Goal: Use online tool/utility: Utilize a website feature to perform a specific function

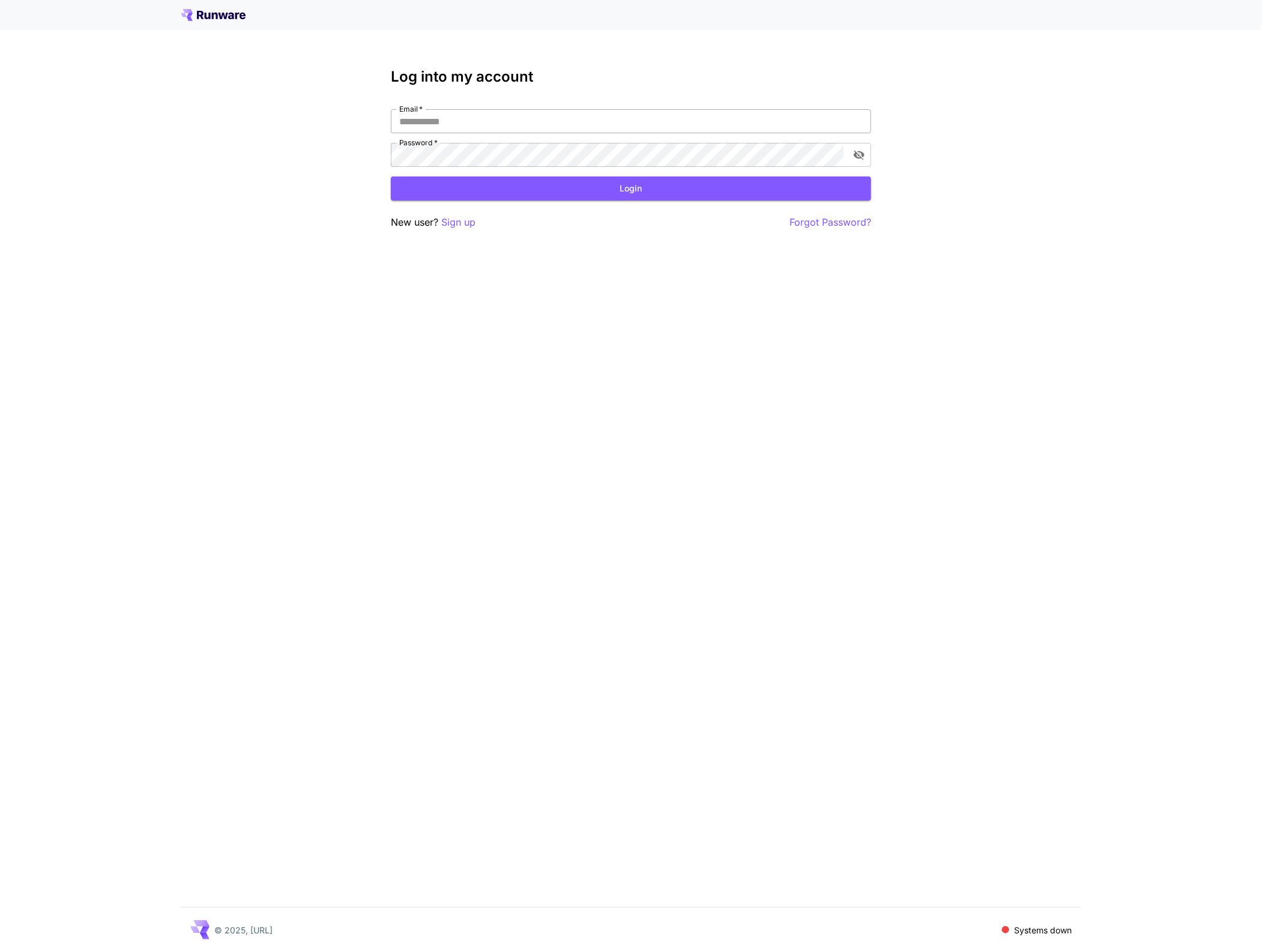
click at [743, 127] on input "Email   *" at bounding box center [631, 121] width 480 height 24
click button "Login" at bounding box center [631, 189] width 480 height 25
click at [860, 150] on icon "toggle password visibility" at bounding box center [859, 155] width 12 height 12
click button "Login" at bounding box center [631, 189] width 480 height 25
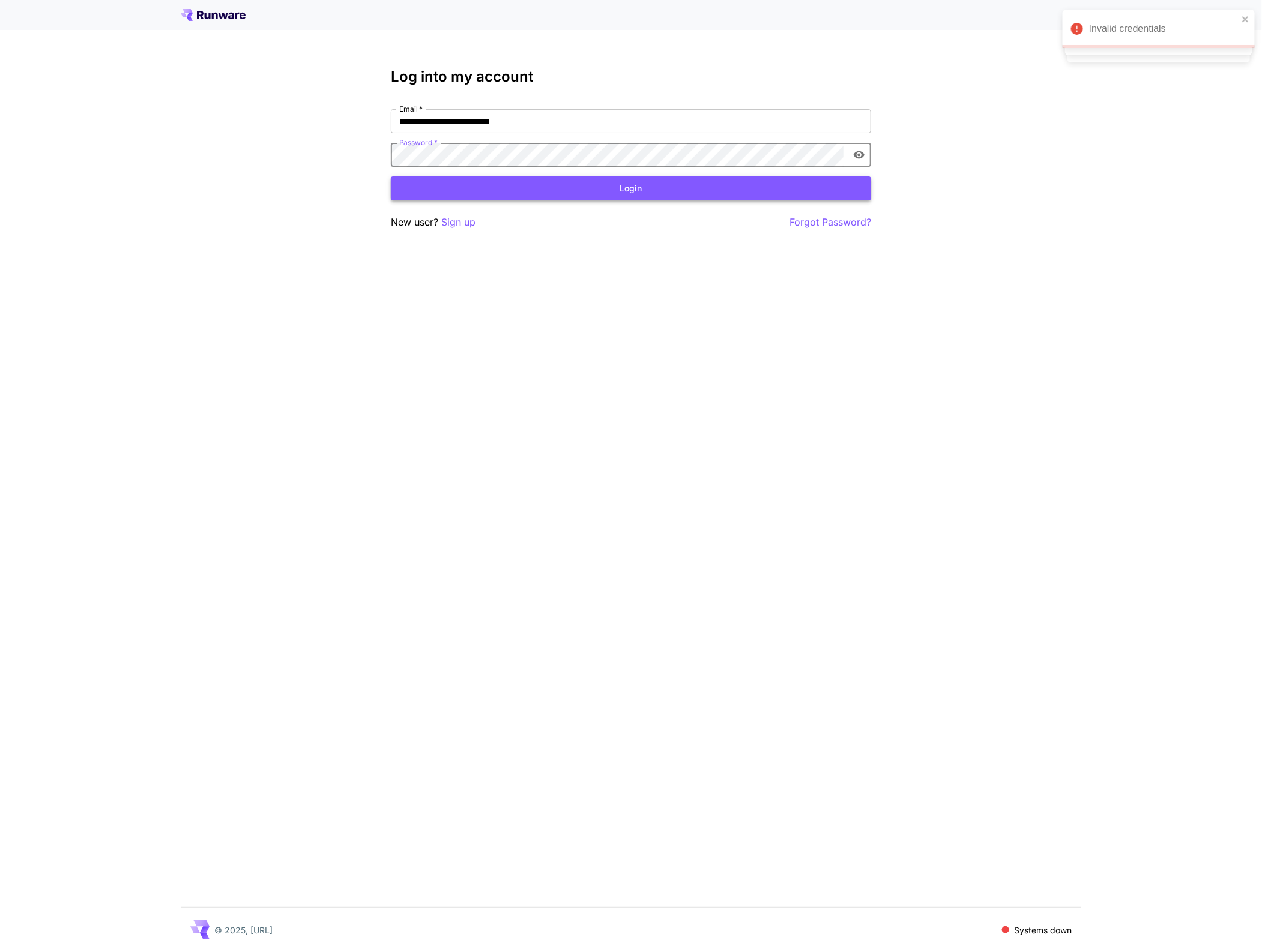
click at [573, 187] on button "Login" at bounding box center [631, 189] width 480 height 25
click button "Login" at bounding box center [631, 189] width 480 height 25
click at [457, 121] on input "**********" at bounding box center [631, 121] width 480 height 24
type input "**********"
click at [534, 182] on button "Login" at bounding box center [631, 189] width 480 height 25
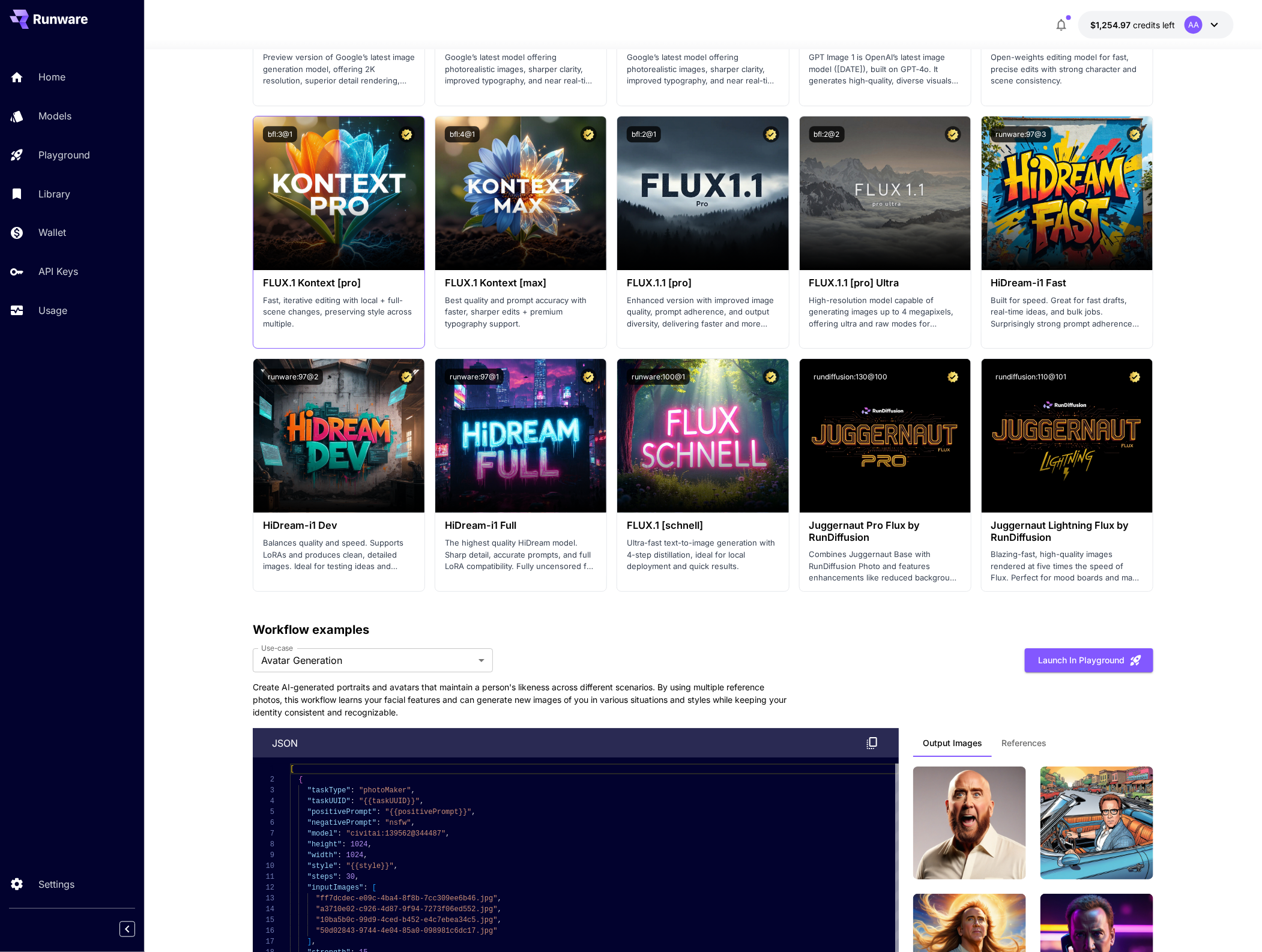
scroll to position [1914, 0]
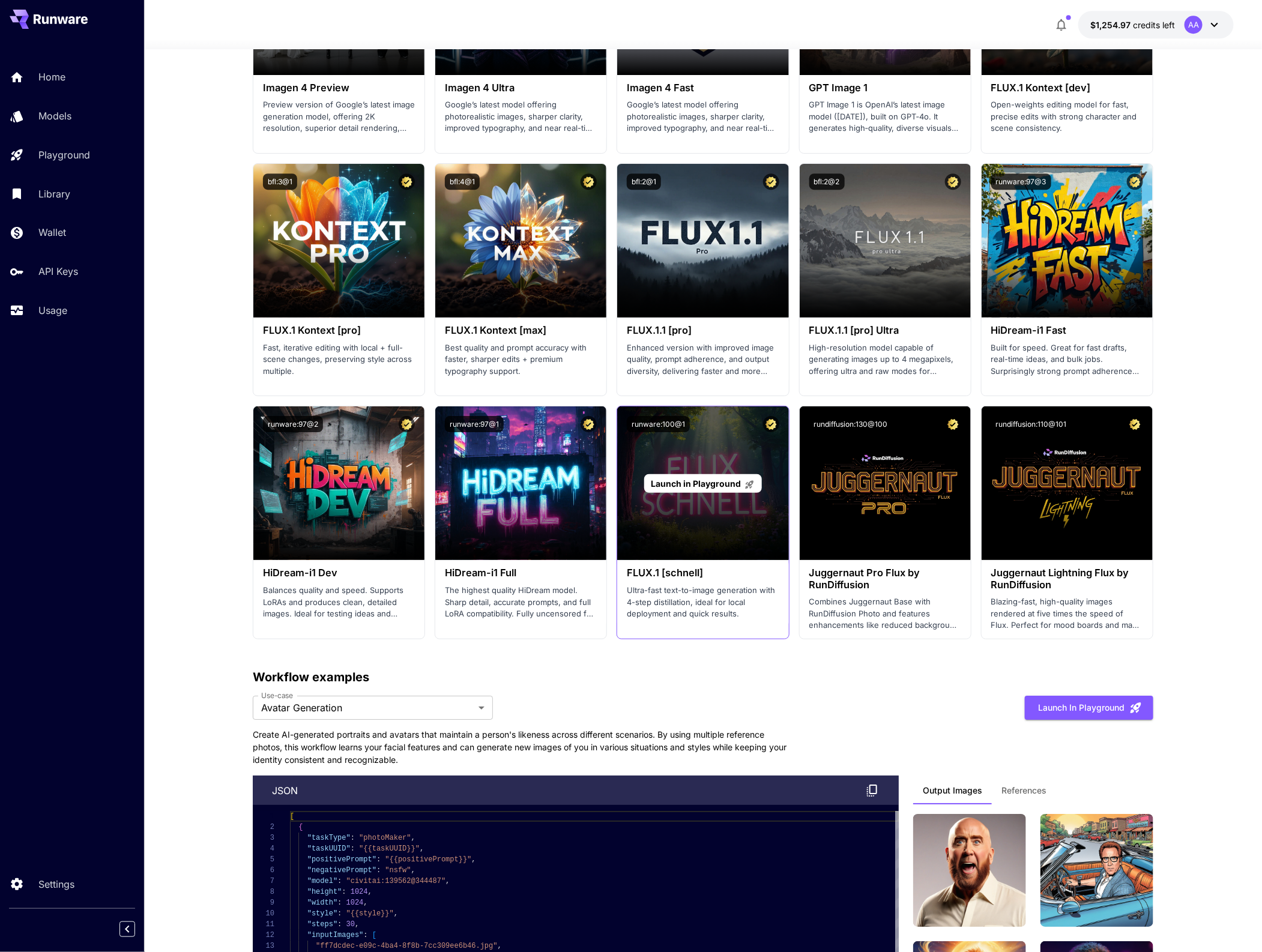
click at [689, 481] on span "Launch in Playground" at bounding box center [696, 483] width 90 height 10
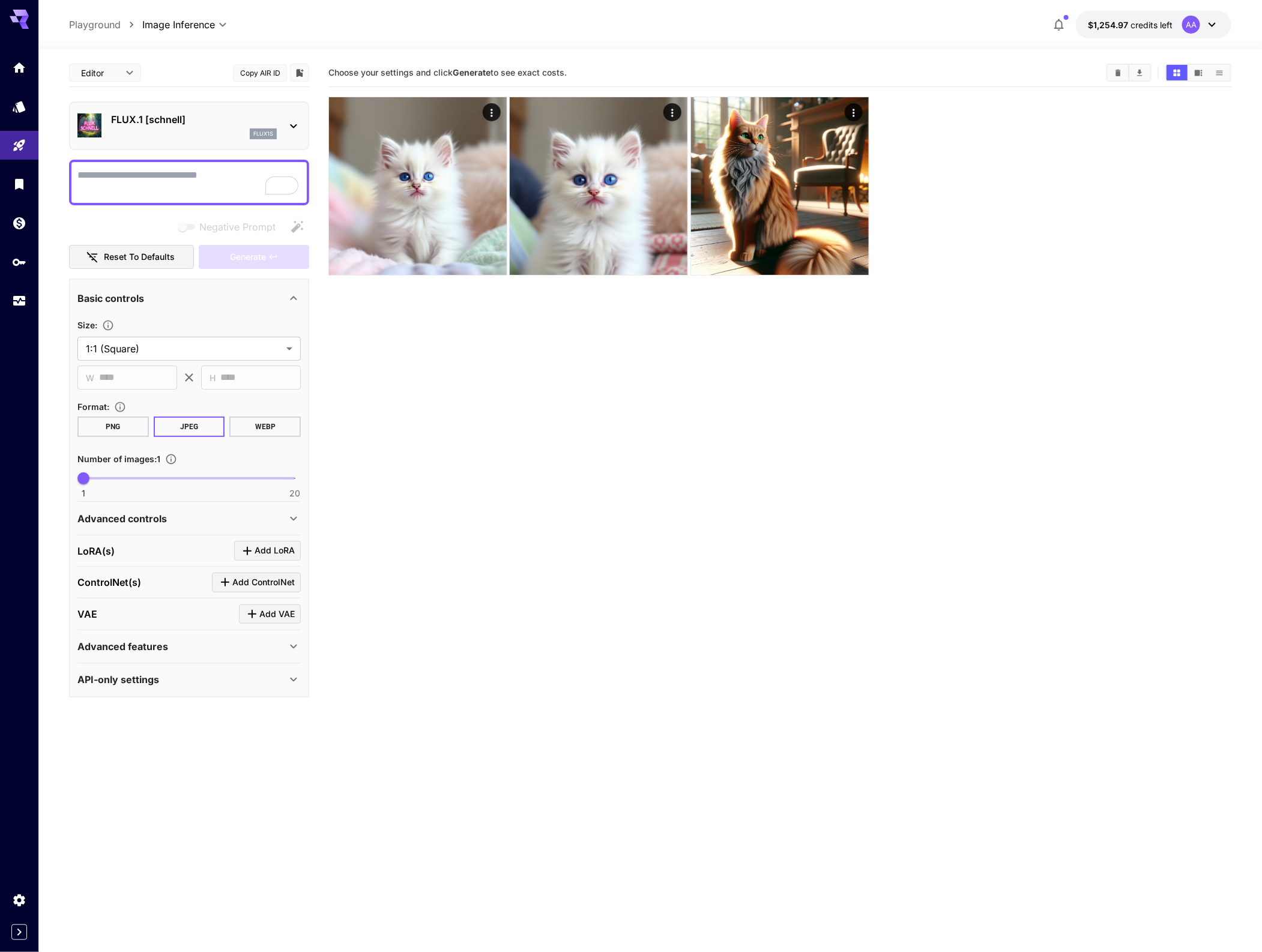
click at [1011, 186] on div at bounding box center [780, 186] width 903 height 179
click at [1194, 72] on button "Show images in video view" at bounding box center [1199, 72] width 21 height 16
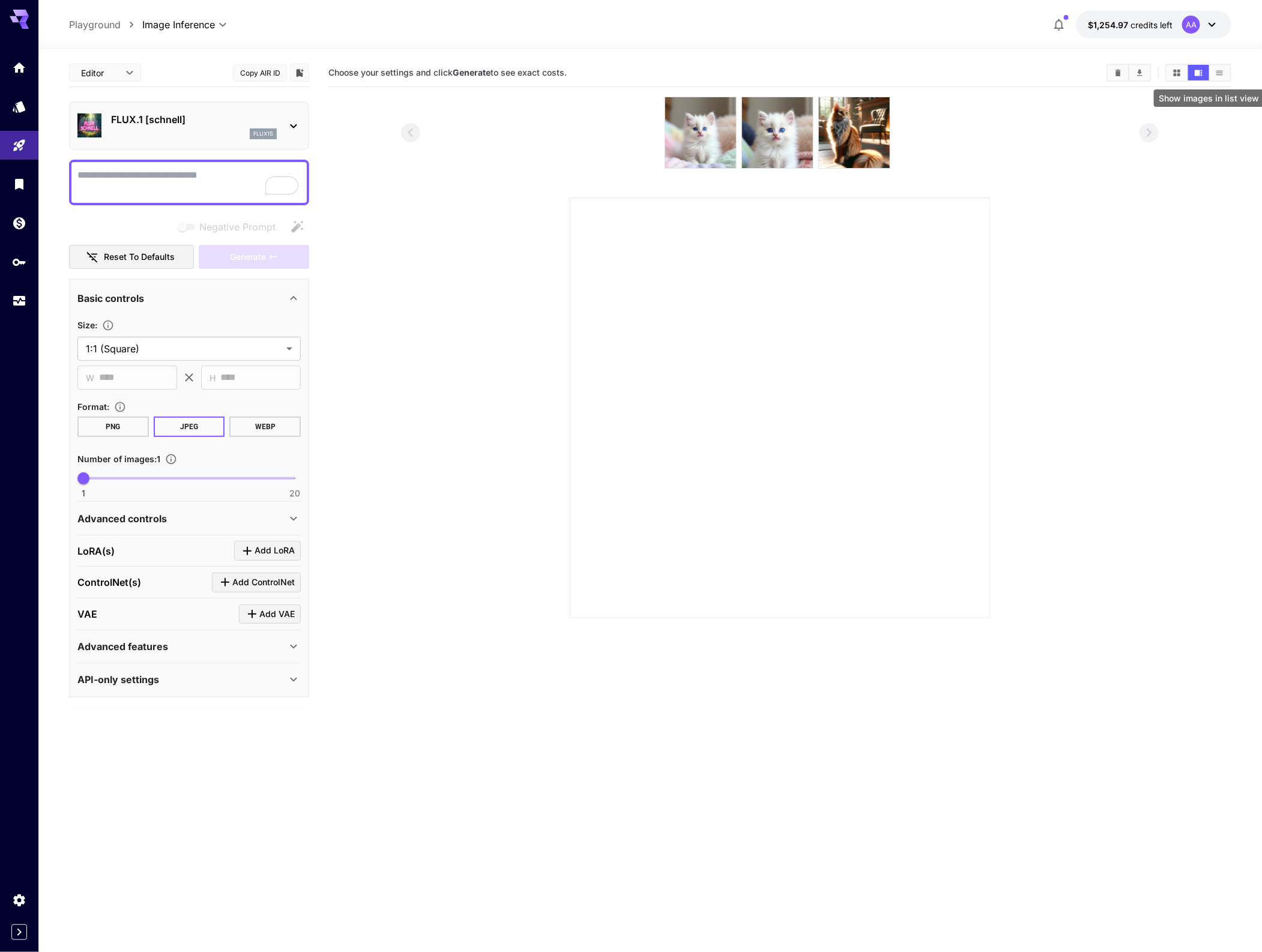
click at [1220, 69] on icon "Show images in list view" at bounding box center [1219, 73] width 9 height 9
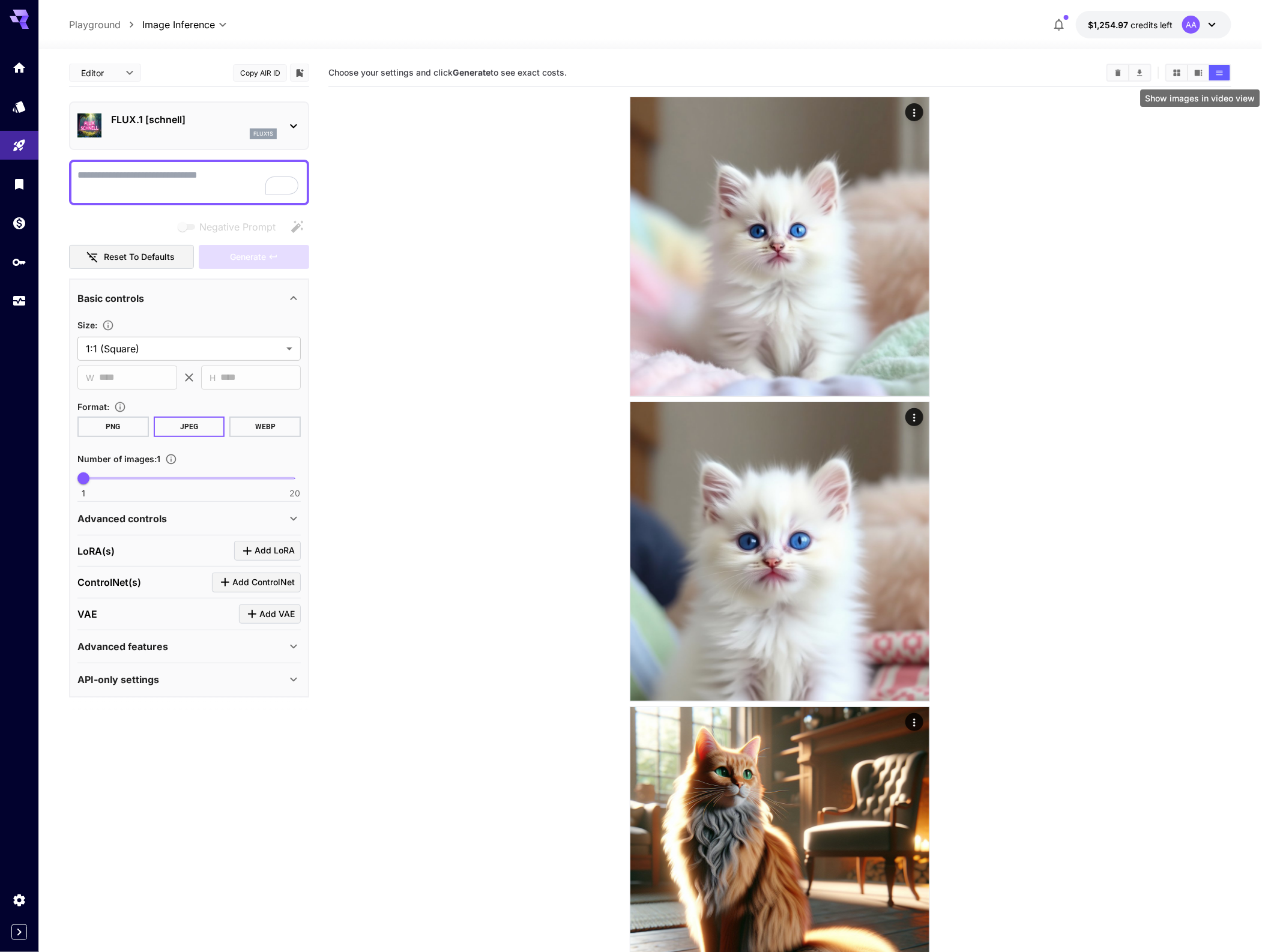
click at [1192, 73] on button "Show images in video view" at bounding box center [1199, 72] width 21 height 16
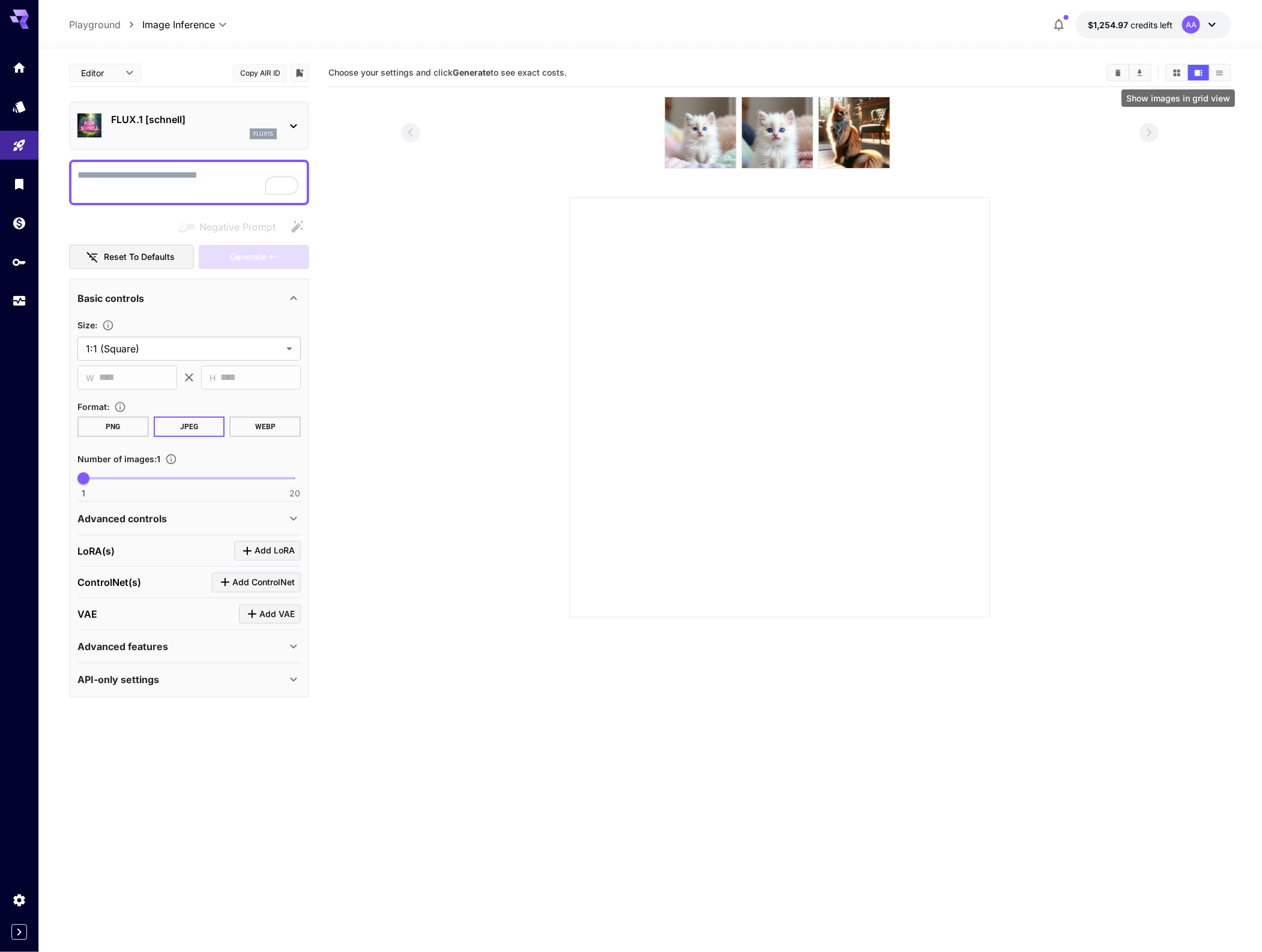
click at [1171, 71] on button "Show images in grid view" at bounding box center [1178, 72] width 21 height 16
